Goal: Task Accomplishment & Management: Manage account settings

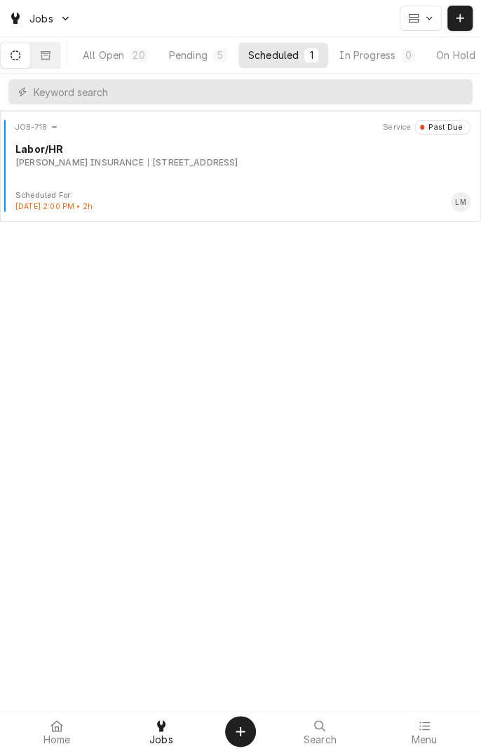
click at [121, 59] on div "All Open" at bounding box center [103, 55] width 41 height 15
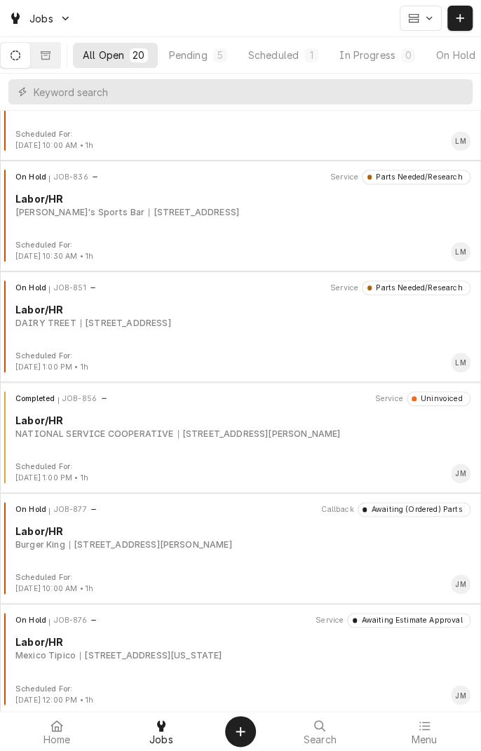
scroll to position [284, 0]
click at [480, 14] on div "Jobs" at bounding box center [240, 18] width 481 height 36
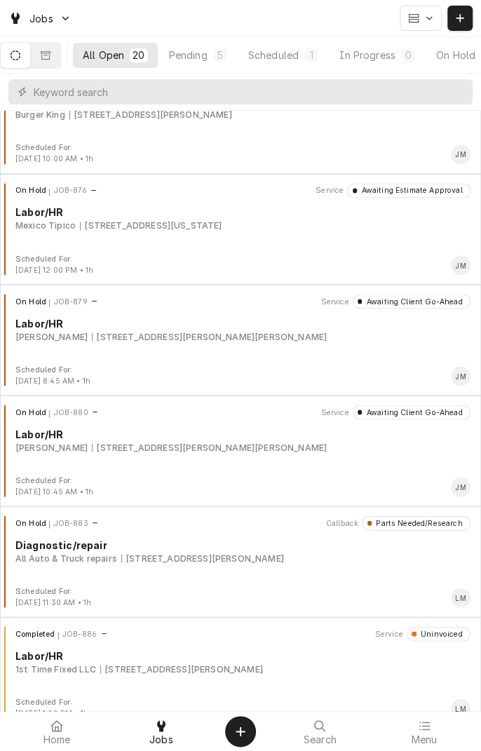
scroll to position [719, 0]
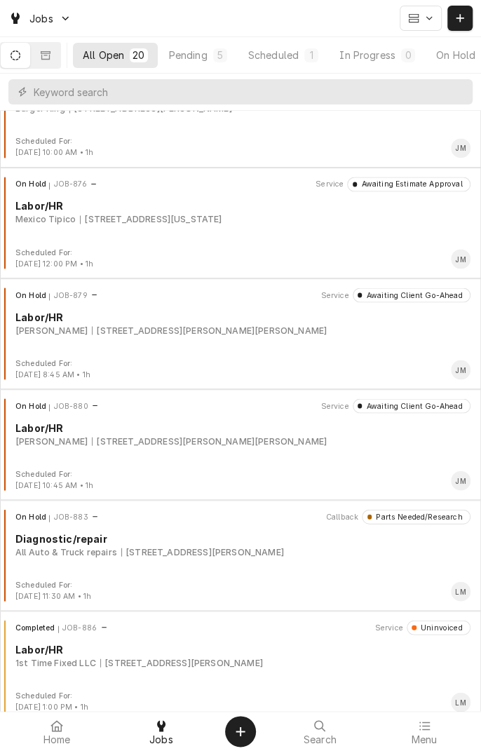
click at [264, 550] on div "8102 N Navarro St, Victoria, TX 77904" at bounding box center [202, 552] width 163 height 13
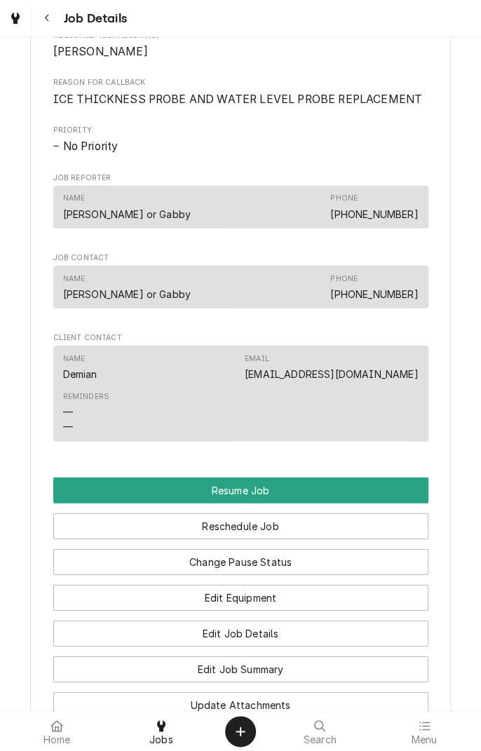
scroll to position [989, 0]
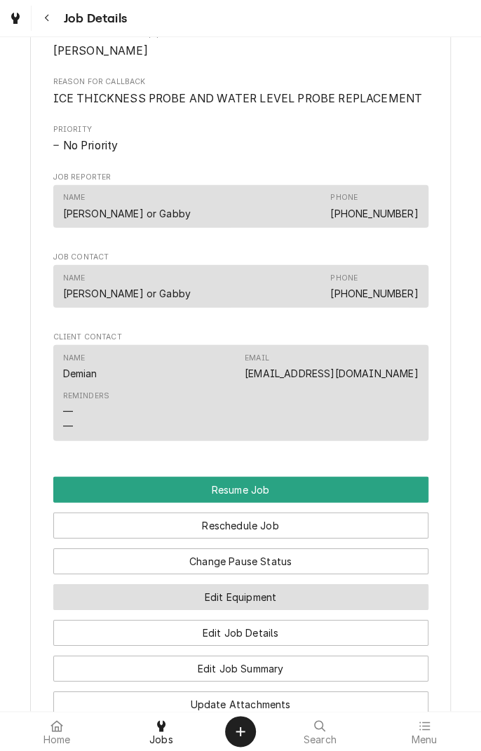
click at [354, 610] on button "Edit Equipment" at bounding box center [240, 597] width 375 height 26
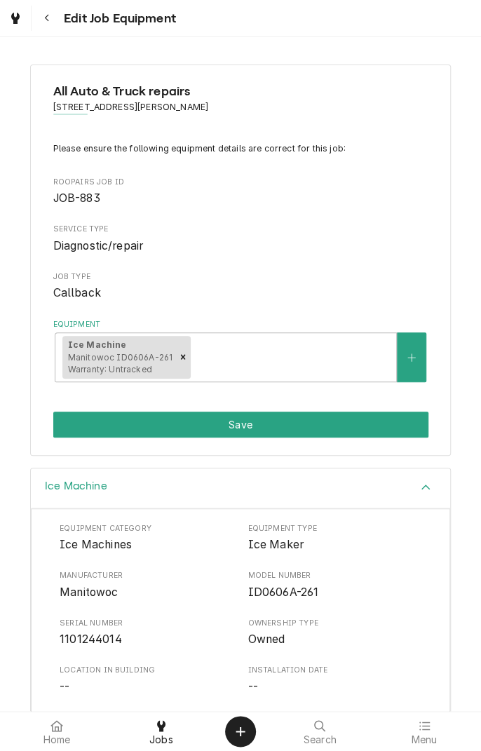
click at [42, 27] on button "Navigate back" at bounding box center [46, 18] width 25 height 25
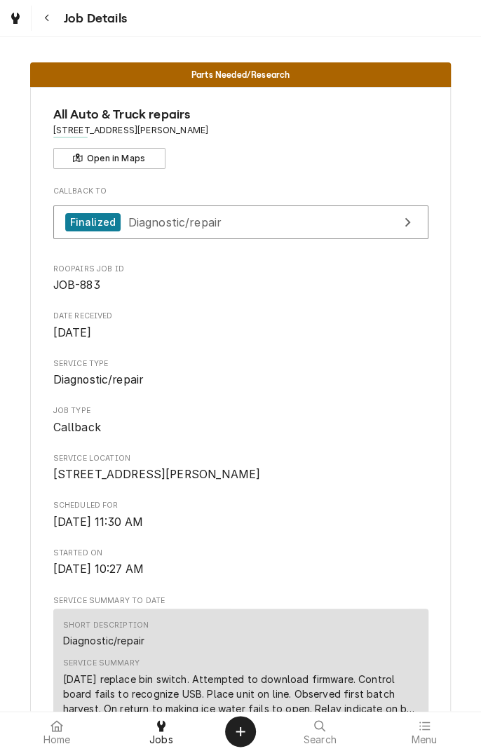
click at [51, 26] on button "Navigate back" at bounding box center [46, 18] width 25 height 25
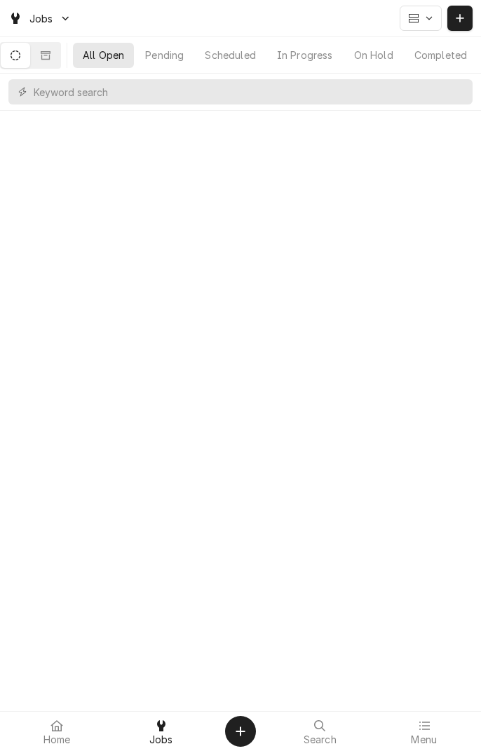
click at [72, 14] on div "Dynamic Content Wrapper" at bounding box center [65, 18] width 11 height 11
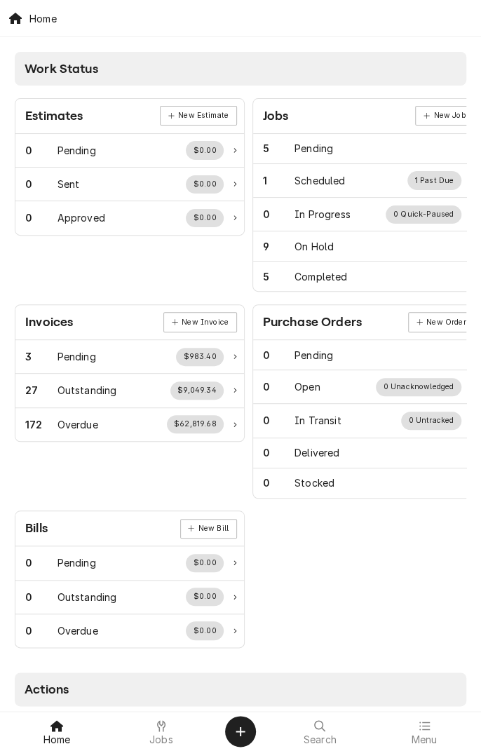
click at [157, 734] on div at bounding box center [161, 725] width 17 height 17
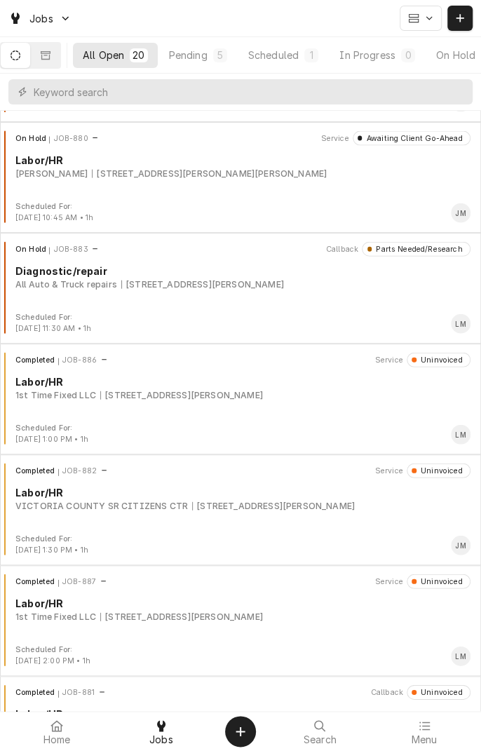
scroll to position [989, 0]
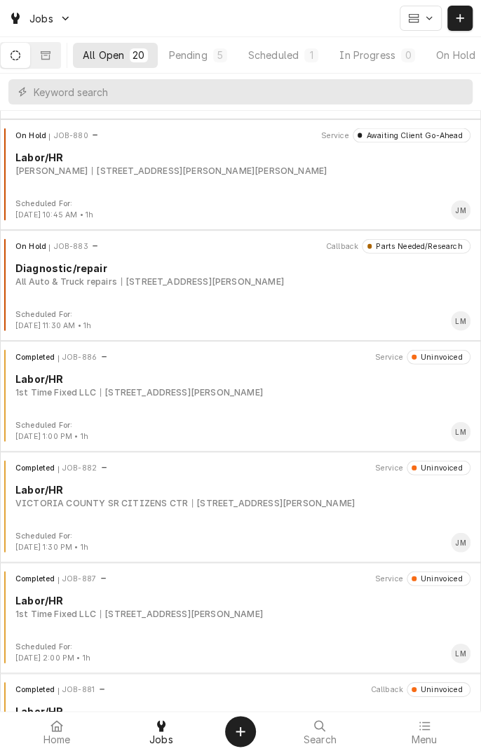
click at [189, 393] on div "7601 N Navarro St, Victoria, TX 77904" at bounding box center [181, 392] width 163 height 13
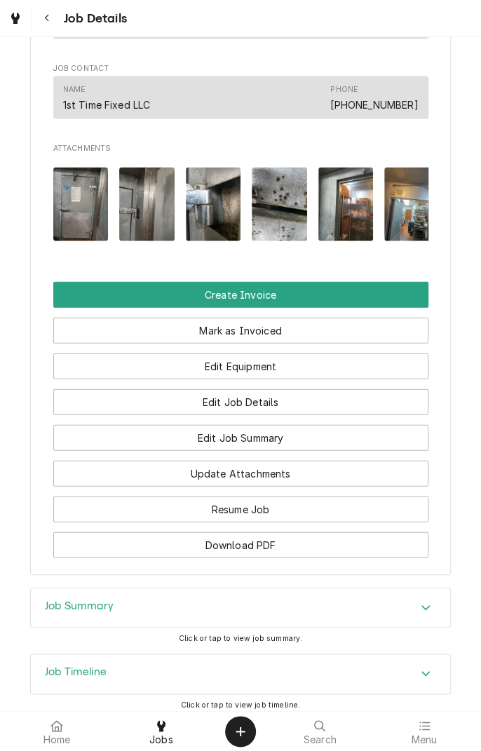
scroll to position [802, 0]
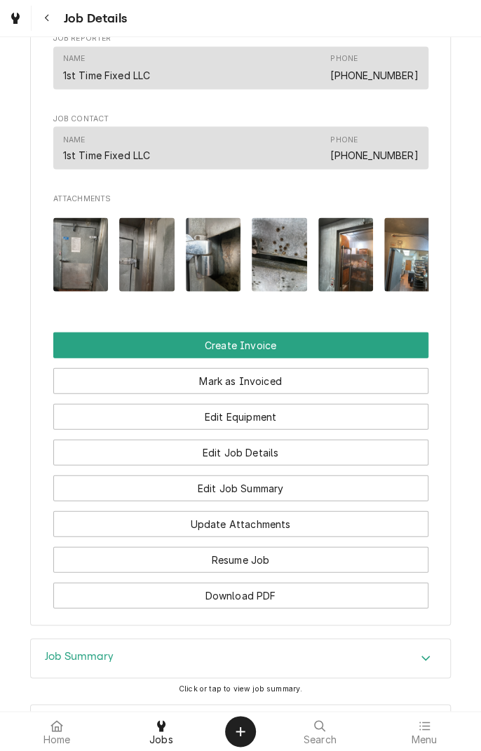
click at [57, 27] on button "Navigate back" at bounding box center [46, 18] width 25 height 25
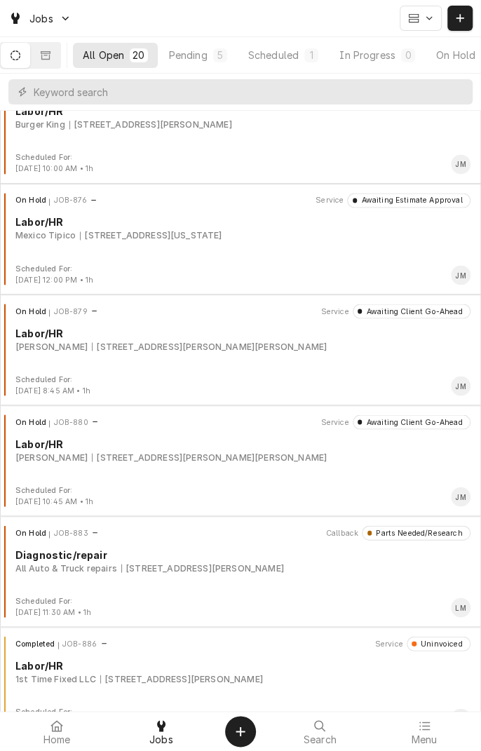
scroll to position [702, 0]
click at [184, 574] on div "On Hold JOB-883 Callback Parts Needed/Research Diagnostic/repair All Auto & Tru…" at bounding box center [241, 561] width 470 height 70
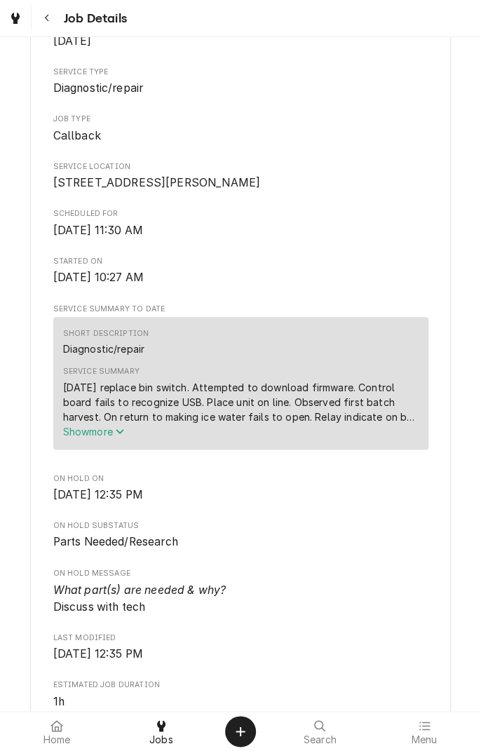
scroll to position [305, 0]
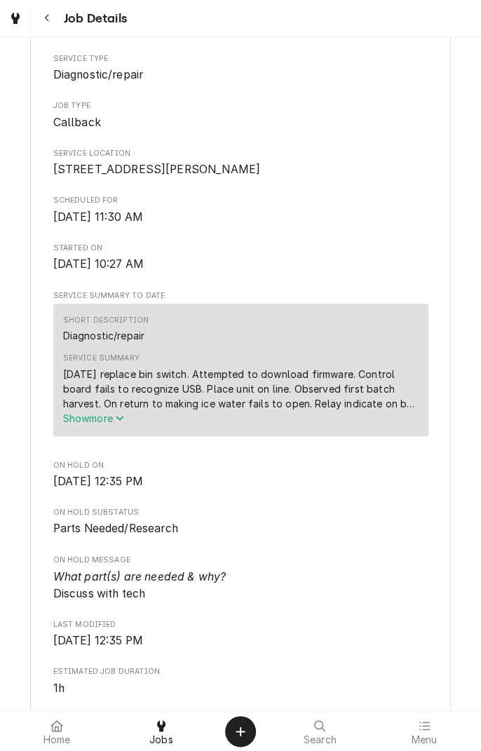
click at [136, 426] on button "Show more" at bounding box center [241, 418] width 356 height 15
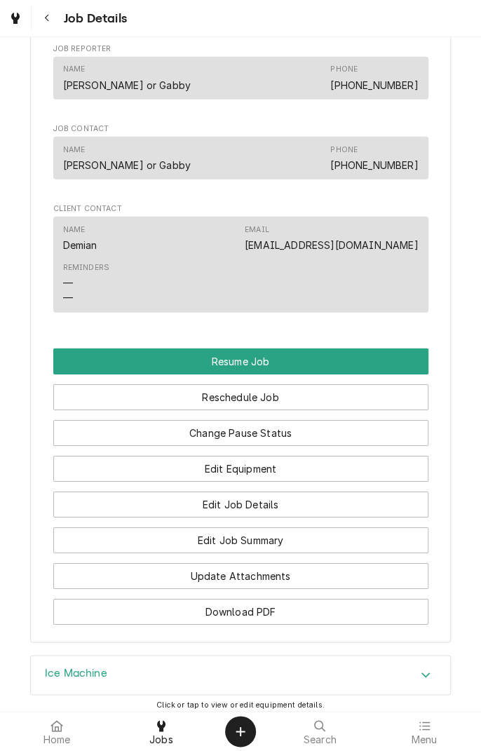
scroll to position [1157, 0]
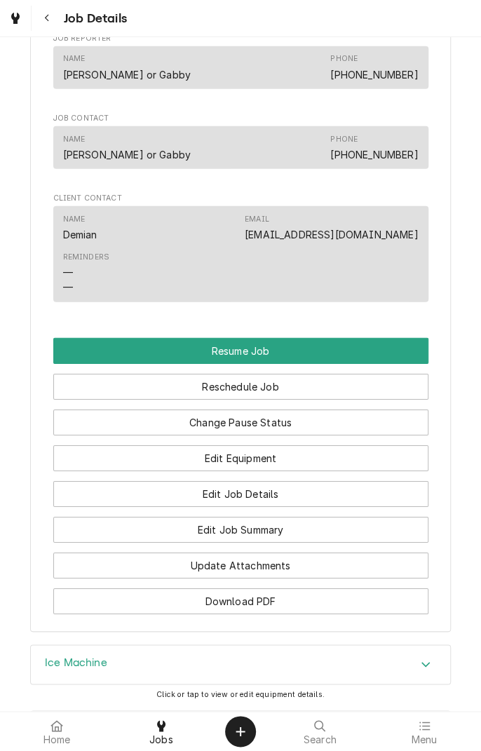
click at [332, 290] on div "Reminders — —" at bounding box center [241, 273] width 356 height 53
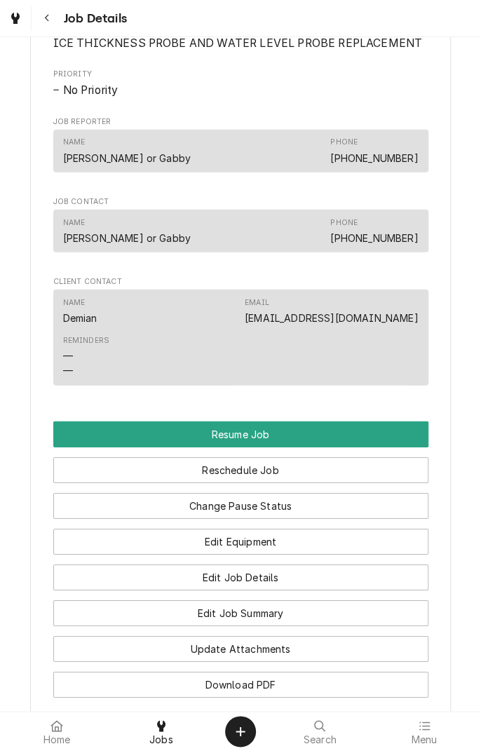
scroll to position [1076, 0]
